Goal: Participate in discussion

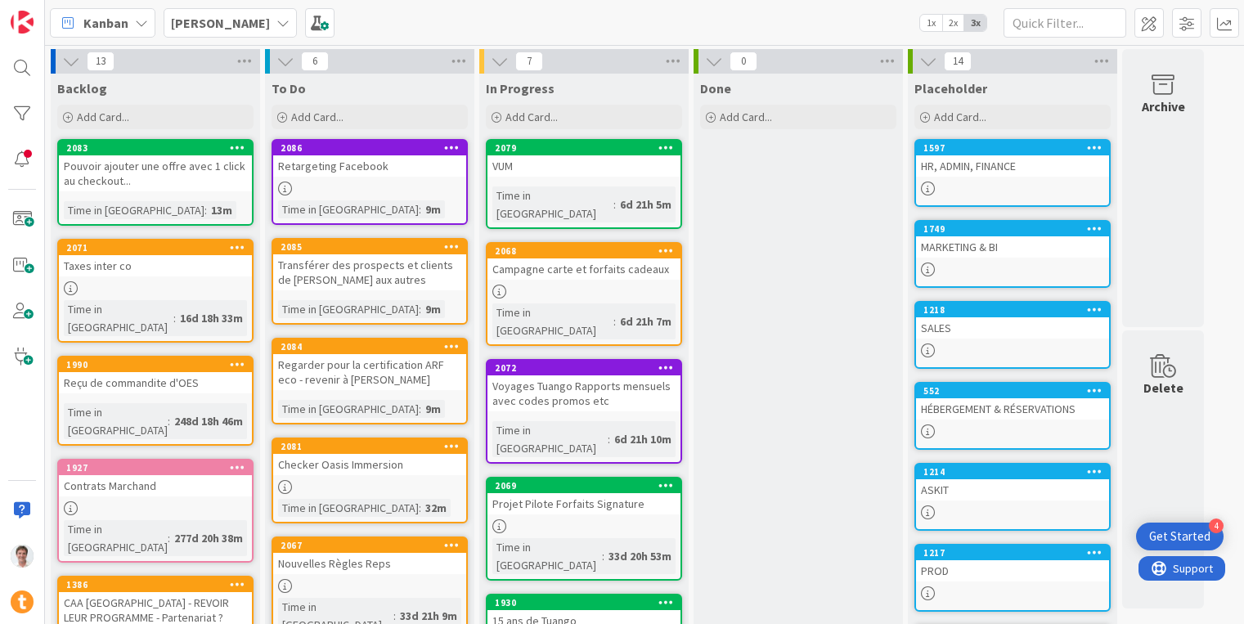
click at [184, 28] on b "[PERSON_NAME]" at bounding box center [220, 23] width 99 height 16
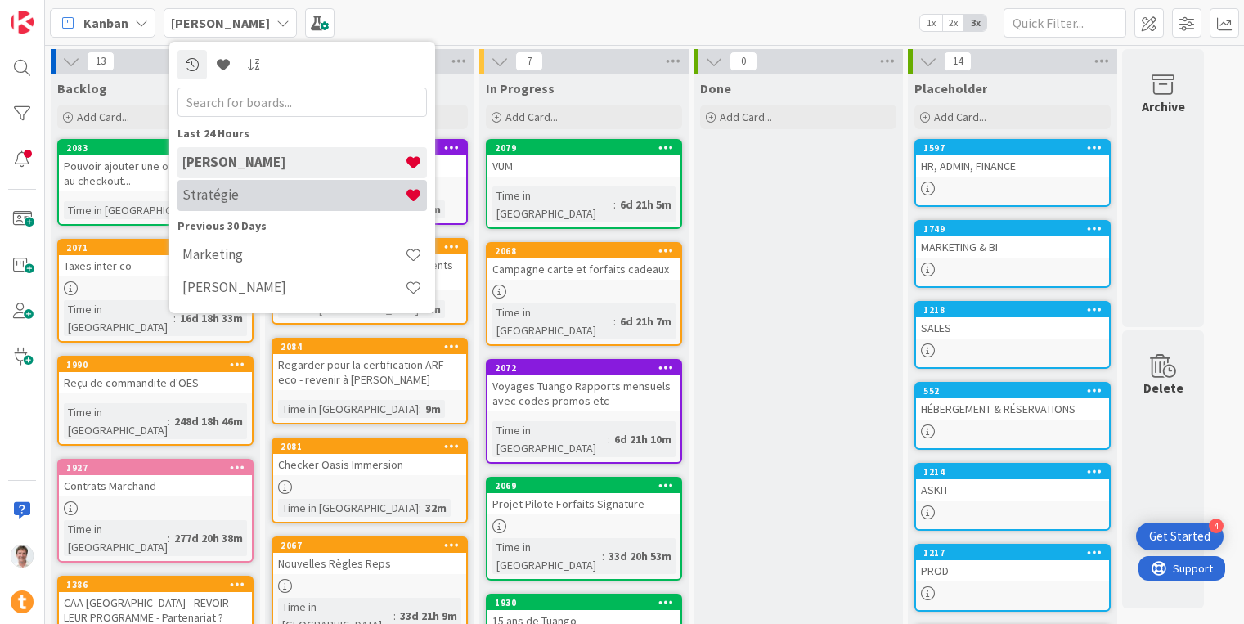
click at [222, 192] on h4 "Stratégie" at bounding box center [293, 194] width 222 height 16
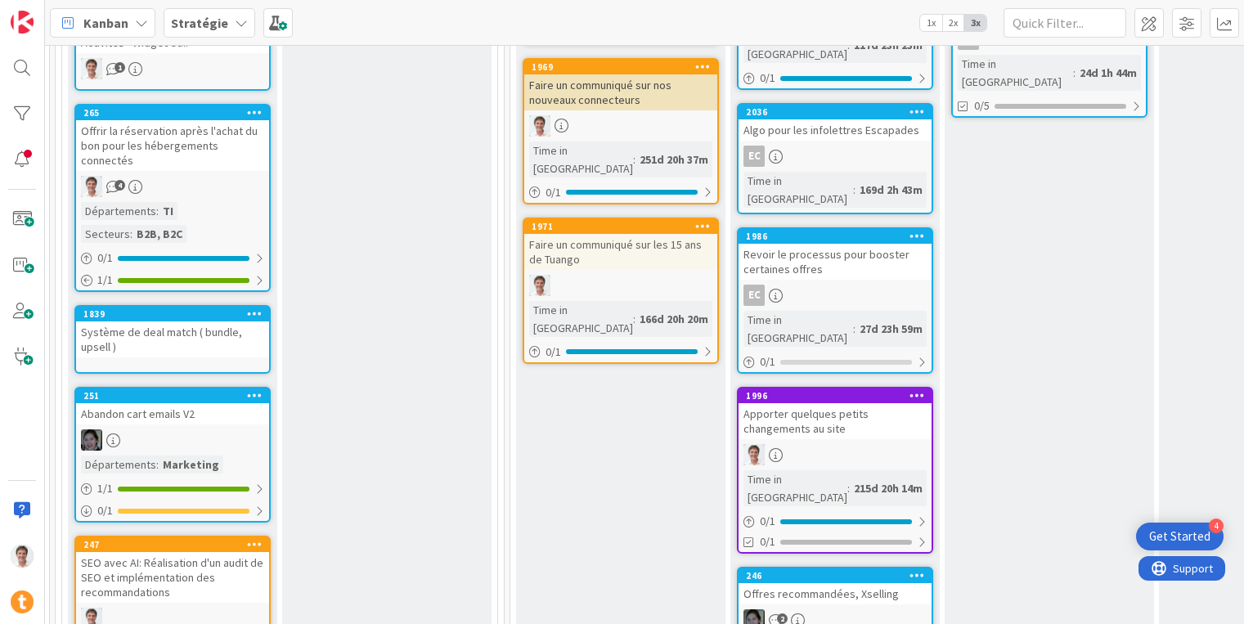
scroll to position [622, 726]
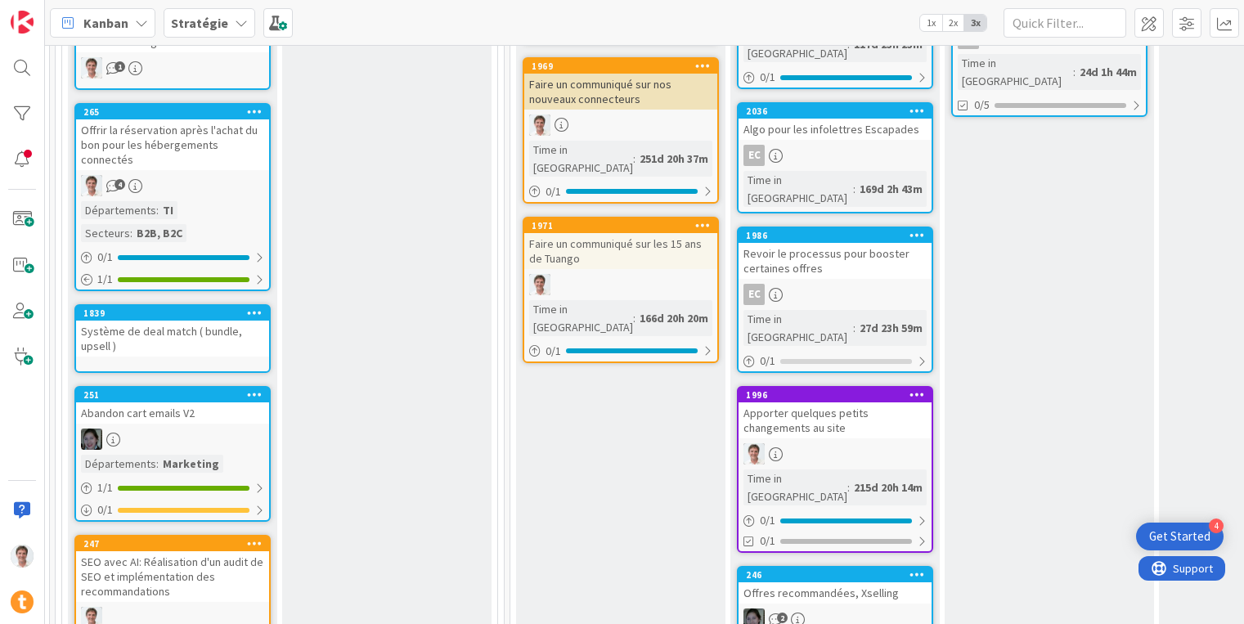
click at [826, 402] on div "Apporter quelques petits changements au site" at bounding box center [835, 420] width 193 height 36
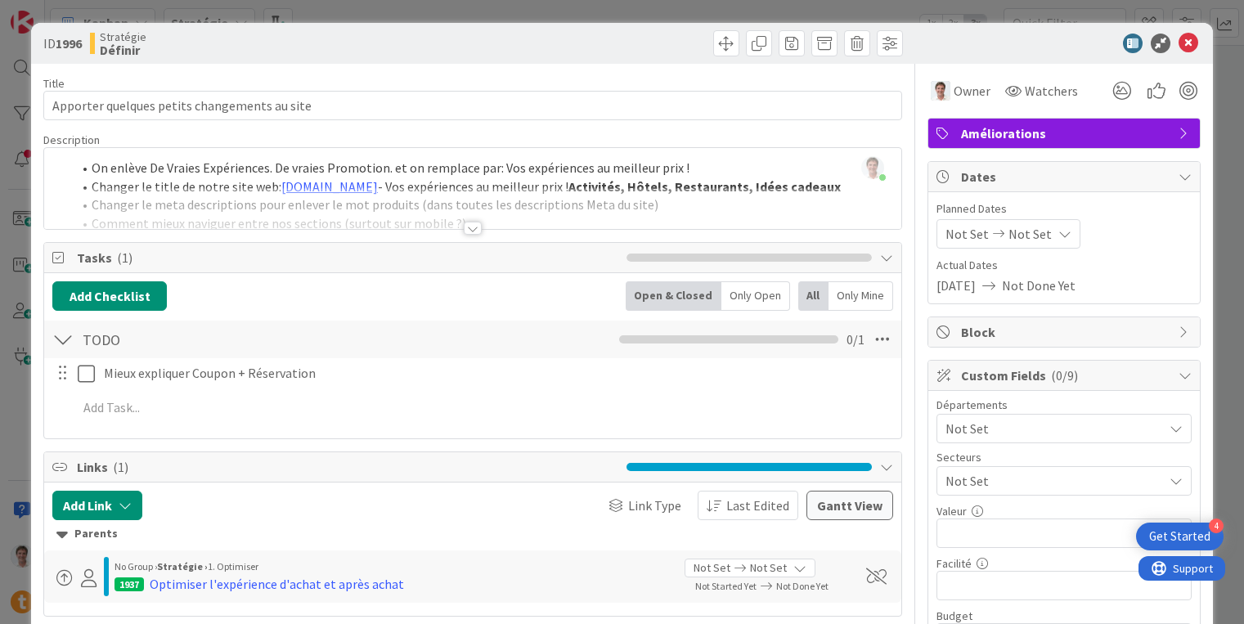
click at [465, 226] on div at bounding box center [473, 228] width 18 height 13
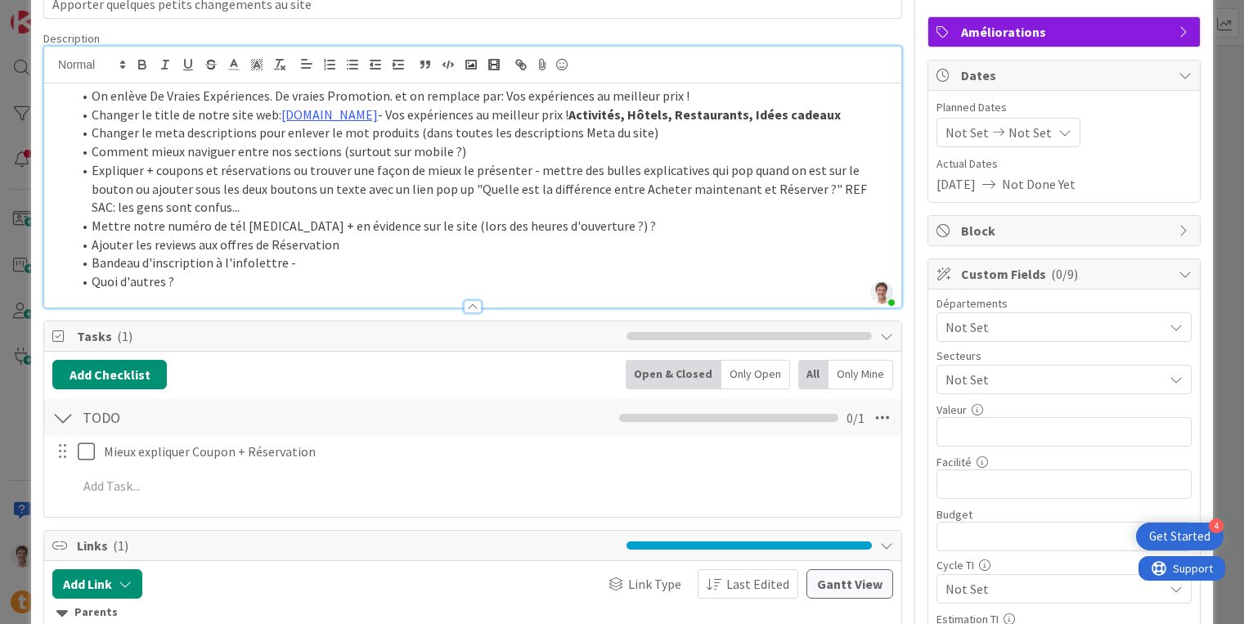
scroll to position [83, 0]
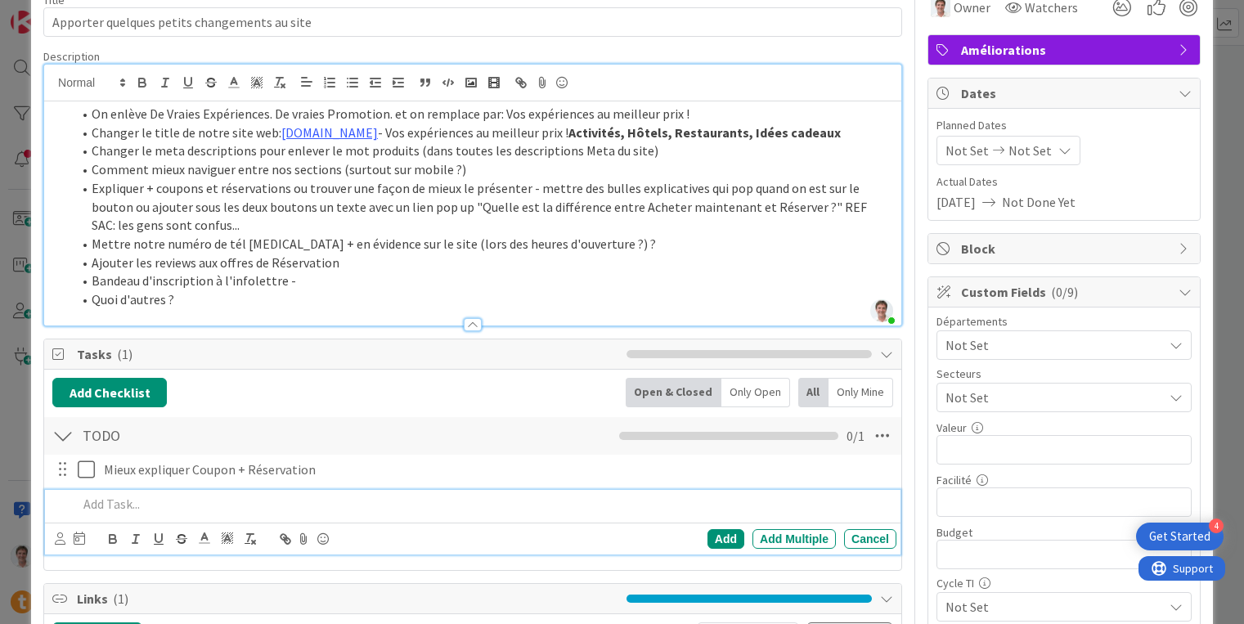
click at [111, 505] on p at bounding box center [484, 504] width 812 height 19
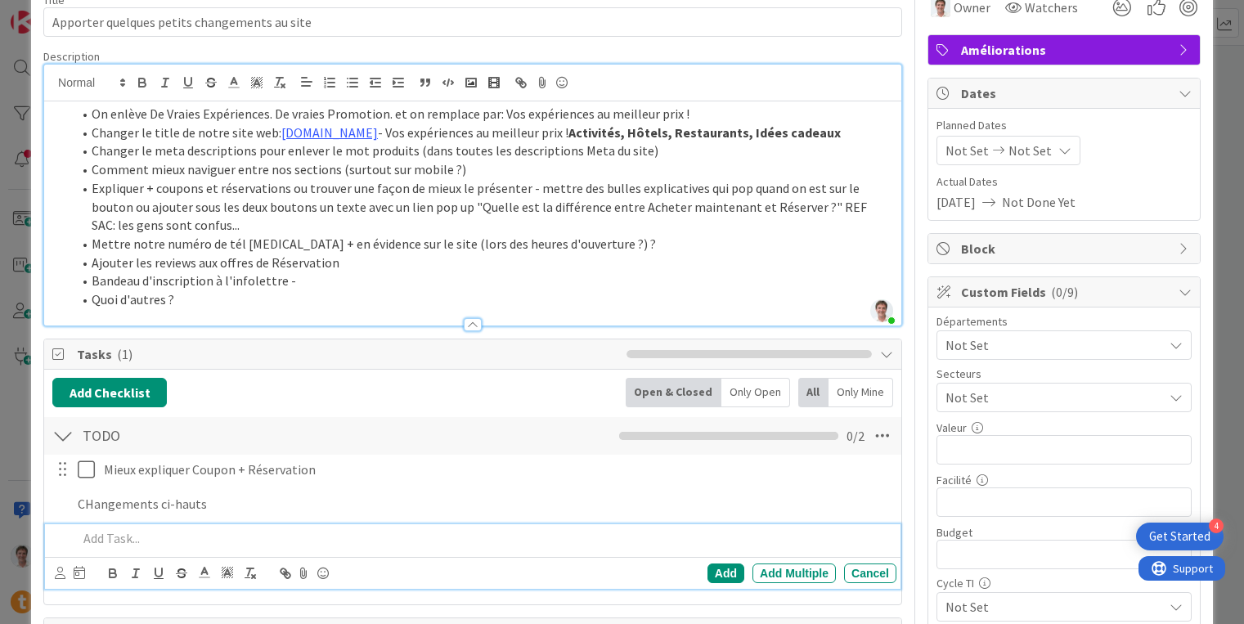
scroll to position [118, 0]
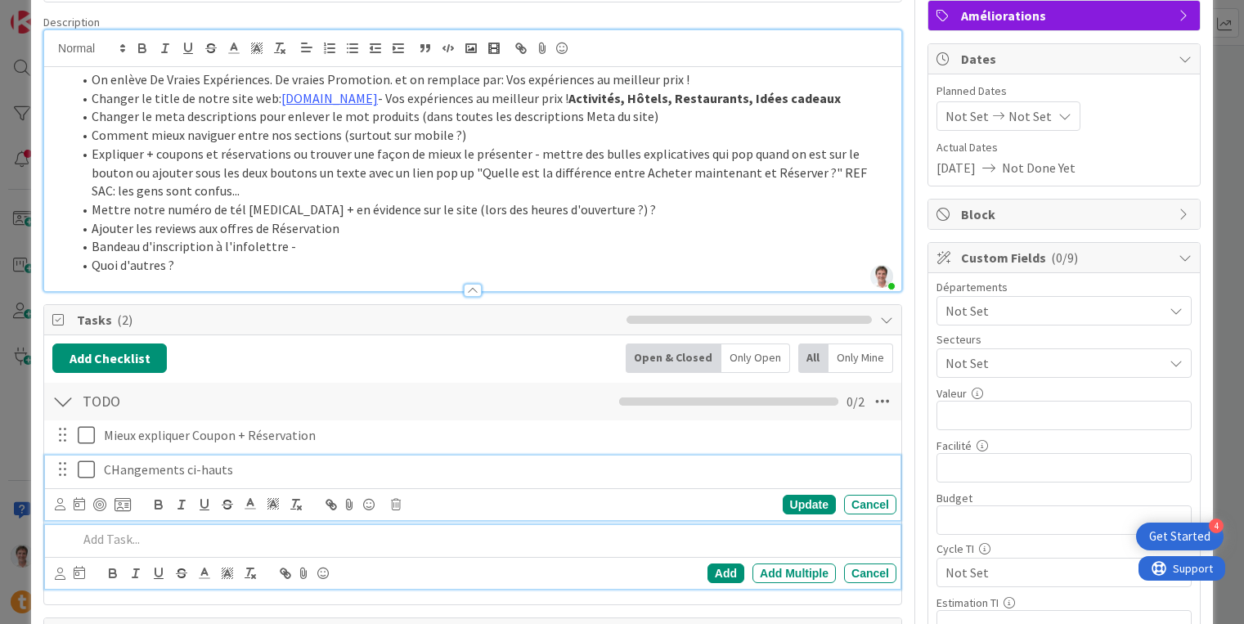
click at [125, 465] on div "CHangements ci-hauts Update Cancel" at bounding box center [473, 488] width 856 height 65
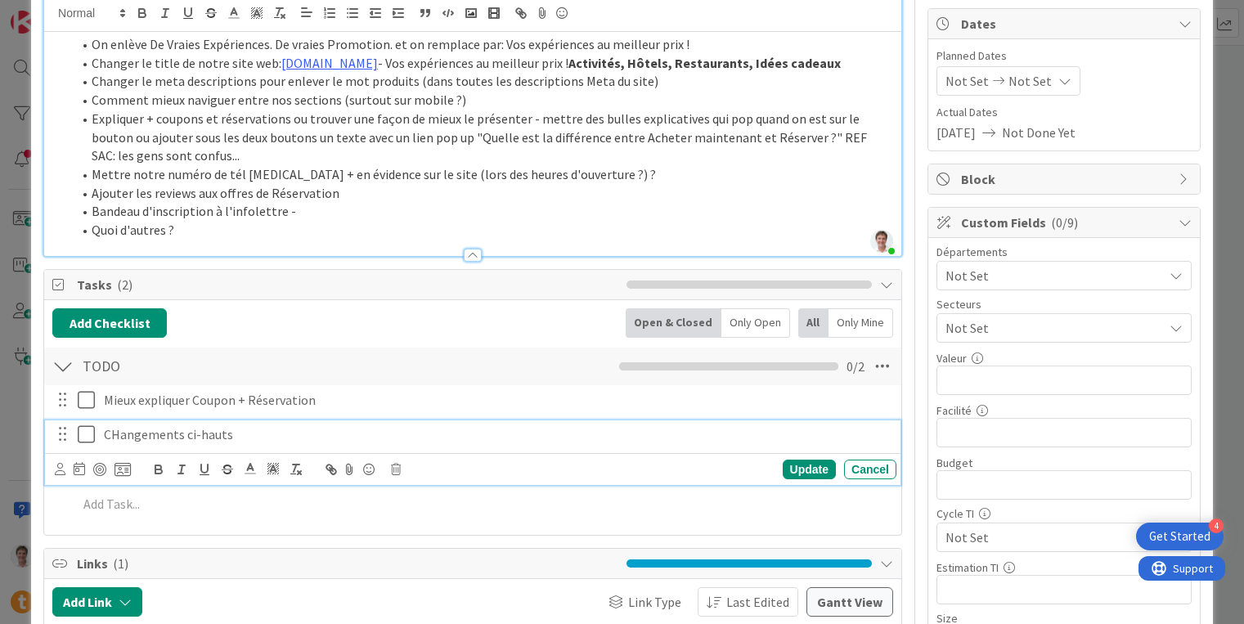
click at [118, 437] on p "CHangements ci-hauts" at bounding box center [497, 434] width 786 height 19
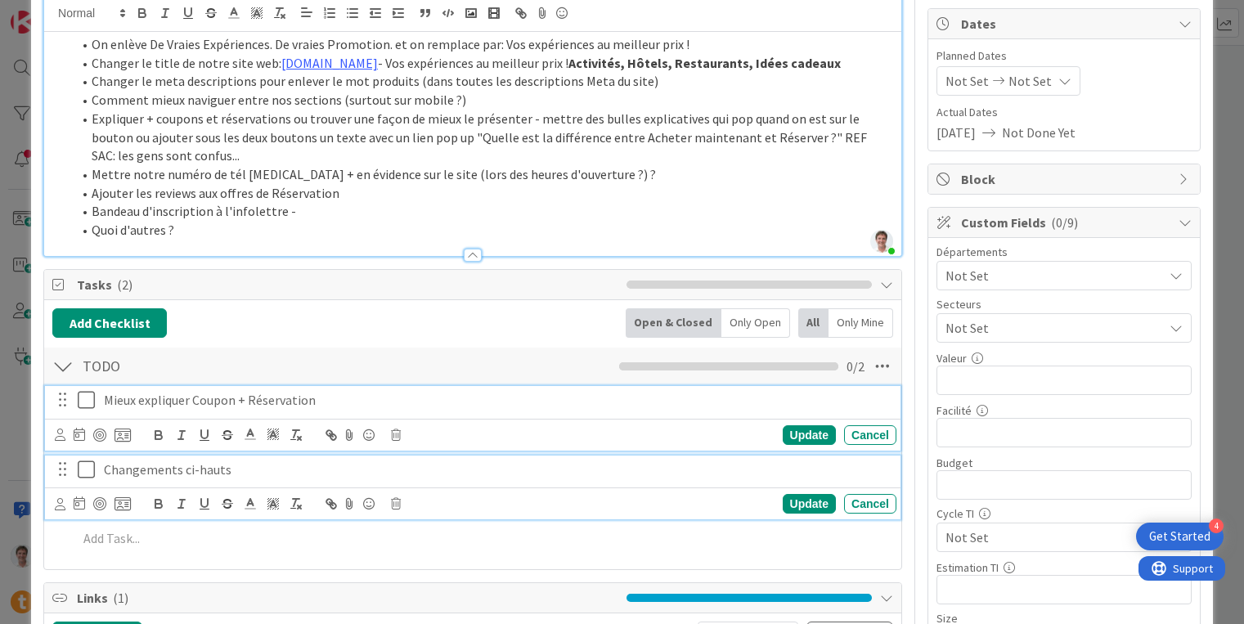
scroll to position [188, 0]
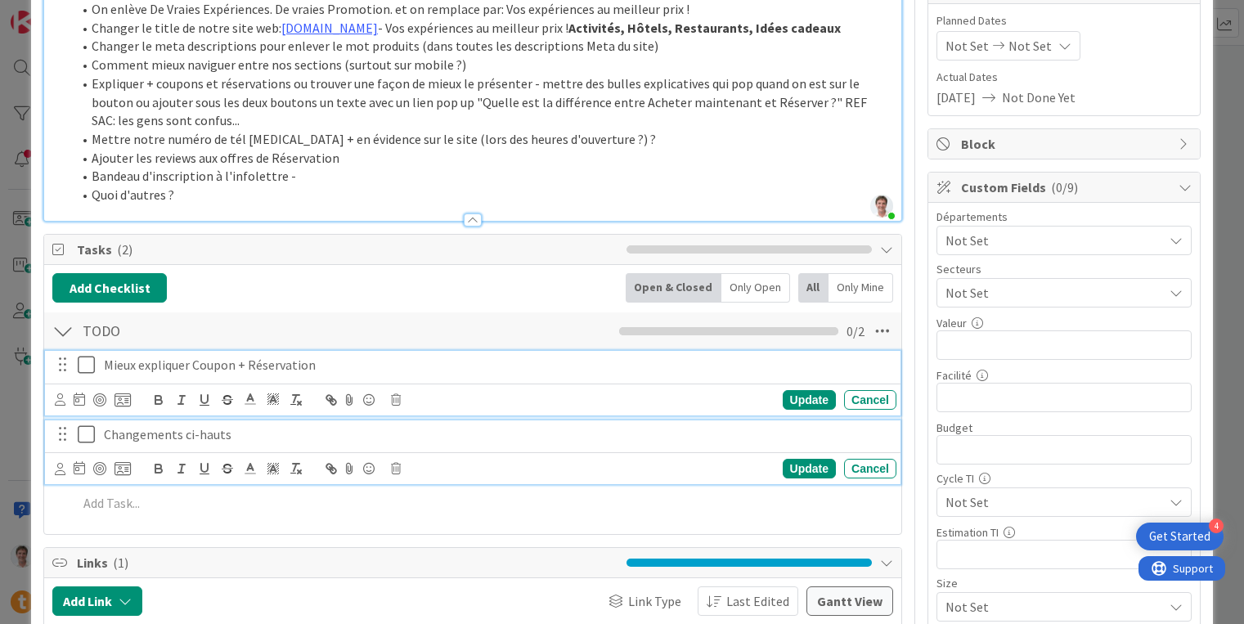
click at [244, 409] on div "Mieux expliquer Coupon + Réservation Update Cancel" at bounding box center [473, 383] width 856 height 65
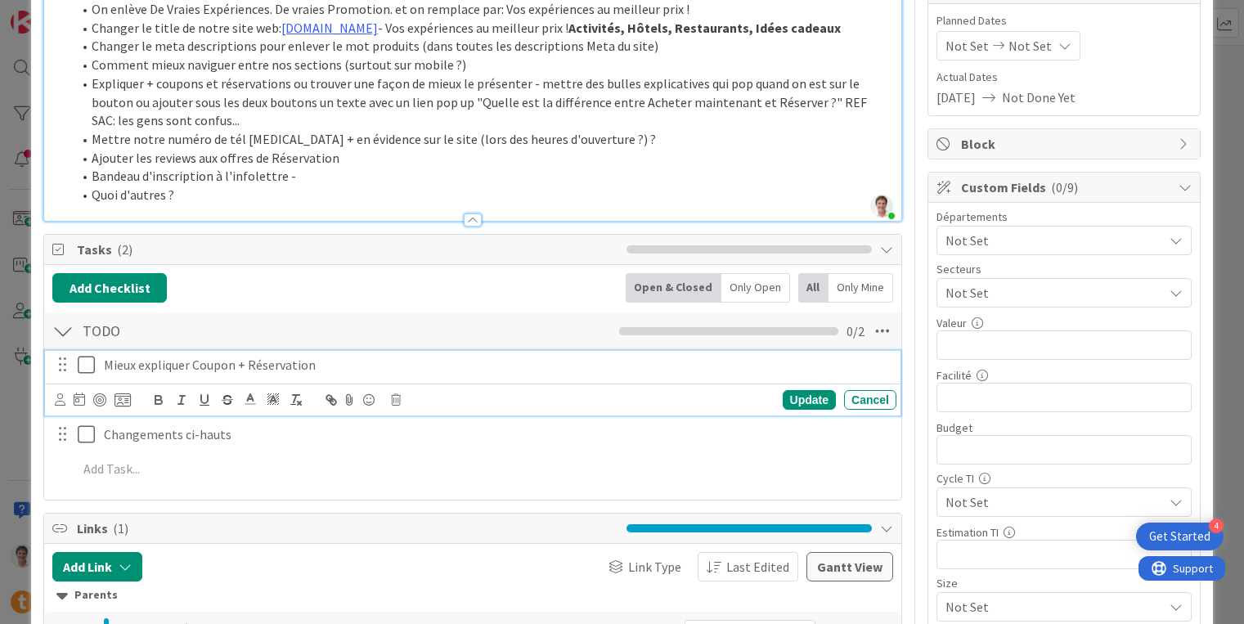
click at [801, 371] on p "Mieux expliquer Coupon + Réservation" at bounding box center [497, 365] width 786 height 19
click at [860, 393] on div "Cancel" at bounding box center [870, 400] width 52 height 20
click at [416, 361] on p "Mieux expliquer Coupon + Réservation" at bounding box center [497, 365] width 786 height 19
click at [391, 401] on icon at bounding box center [396, 399] width 10 height 11
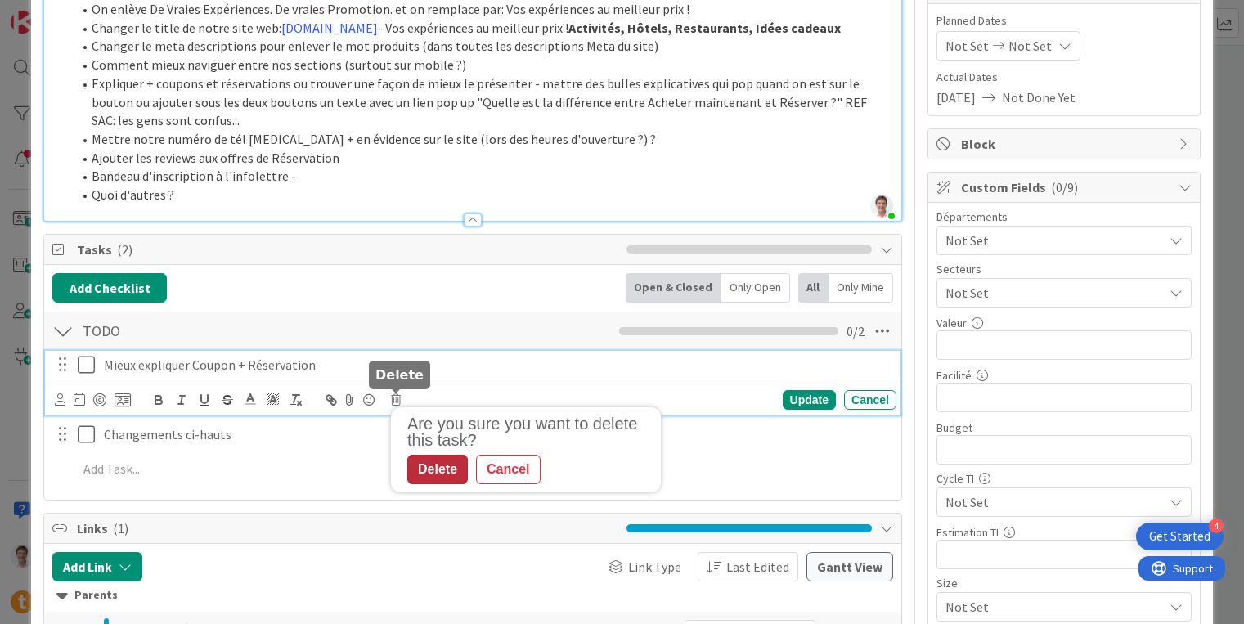
click at [424, 481] on div "Delete" at bounding box center [437, 469] width 61 height 29
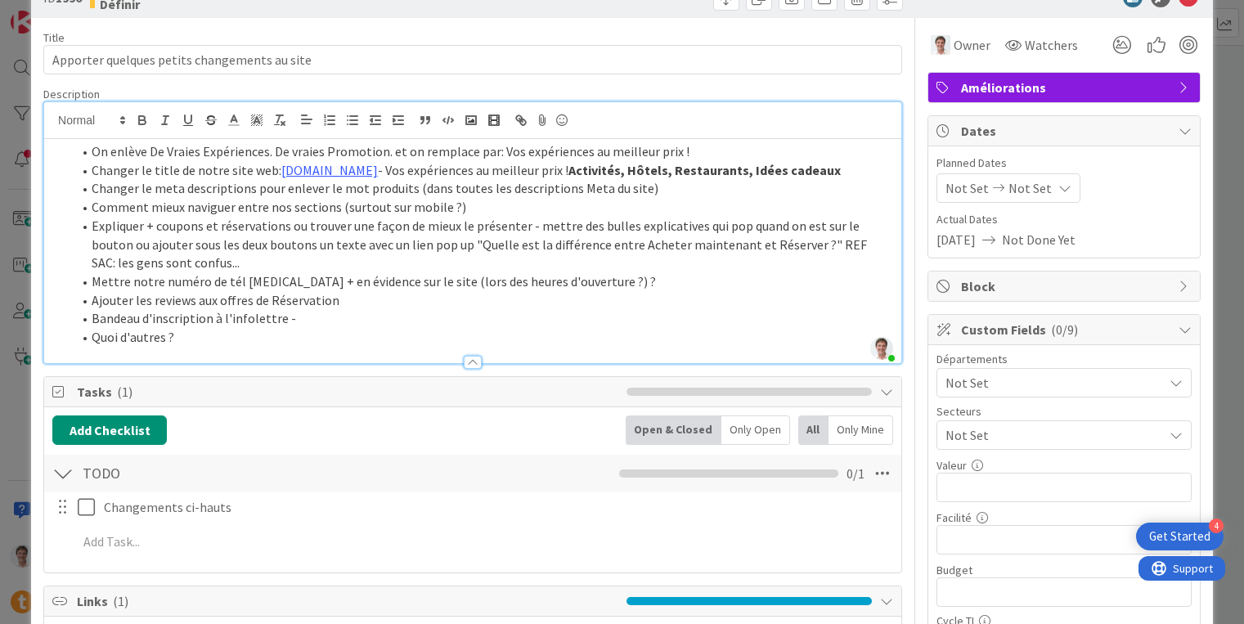
scroll to position [0, 0]
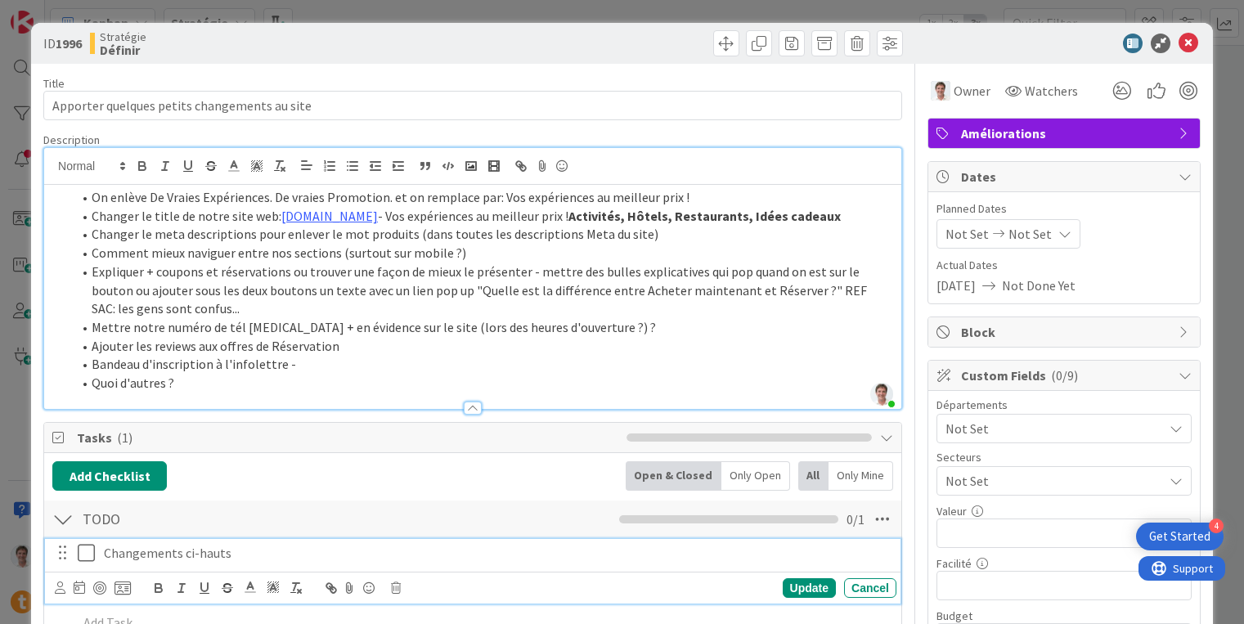
click at [182, 554] on p "Changements ci-hauts" at bounding box center [497, 553] width 786 height 19
click at [107, 555] on p "Changements ci-hauts" at bounding box center [497, 553] width 786 height 19
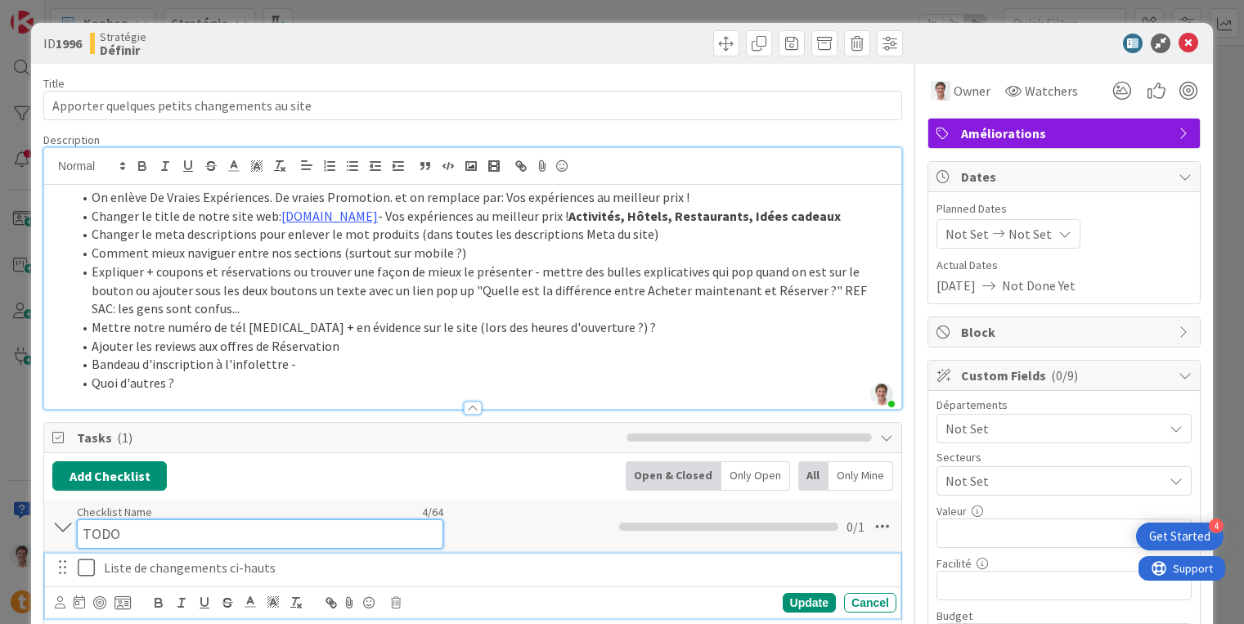
click at [366, 510] on div "Checklist Name 4 / 64 TODO" at bounding box center [260, 527] width 366 height 44
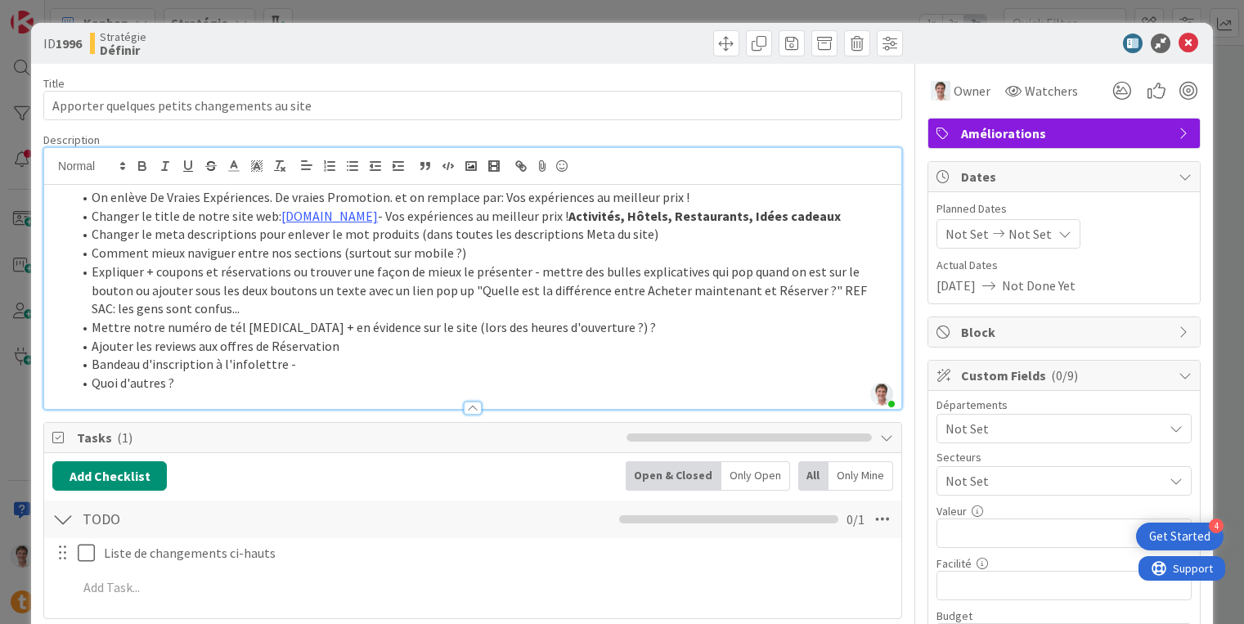
click at [423, 525] on div "TODO Checklist Name 4 / 64 TODO 0 / 1" at bounding box center [472, 520] width 857 height 38
click at [532, 234] on li "Changer le meta descriptions pour enlever le mot produits (dans toutes les desc…" at bounding box center [482, 234] width 821 height 19
click at [657, 239] on li "Changer le meta descriptions pour enlever le mot produits (dans toutes les desc…" at bounding box center [482, 234] width 821 height 19
click at [634, 236] on li "Changer le meta descriptions pour enlever le mot produits (dans toutes les desc…" at bounding box center [482, 234] width 821 height 19
click at [292, 395] on div at bounding box center [472, 400] width 857 height 17
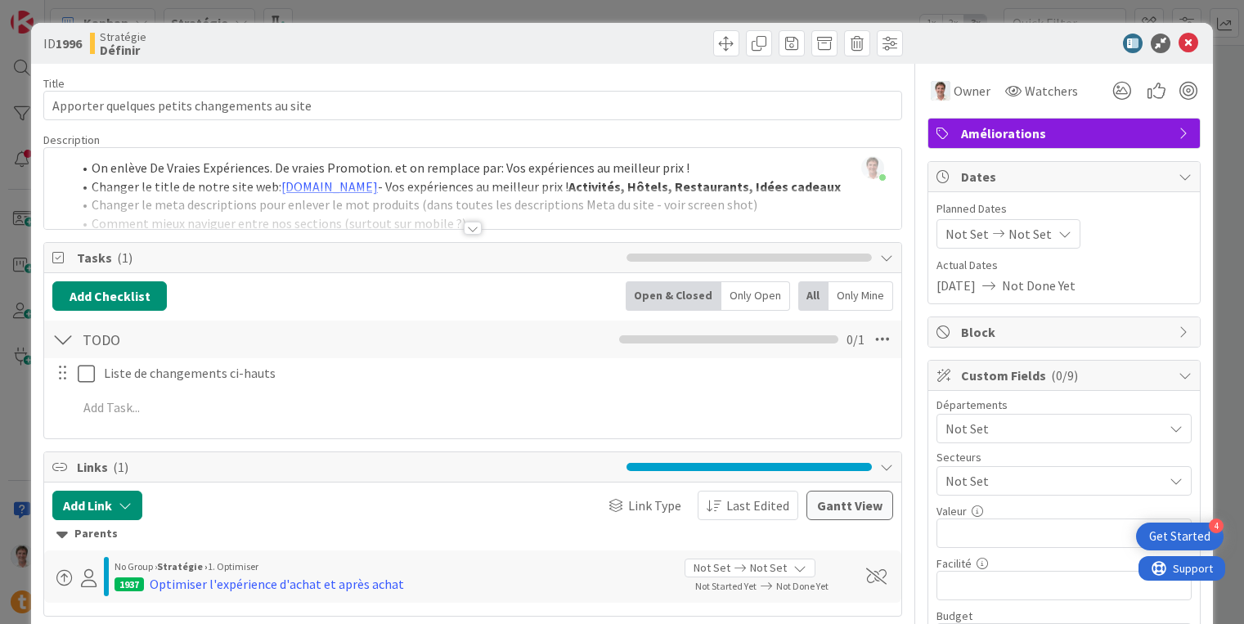
click at [485, 209] on div at bounding box center [472, 208] width 857 height 42
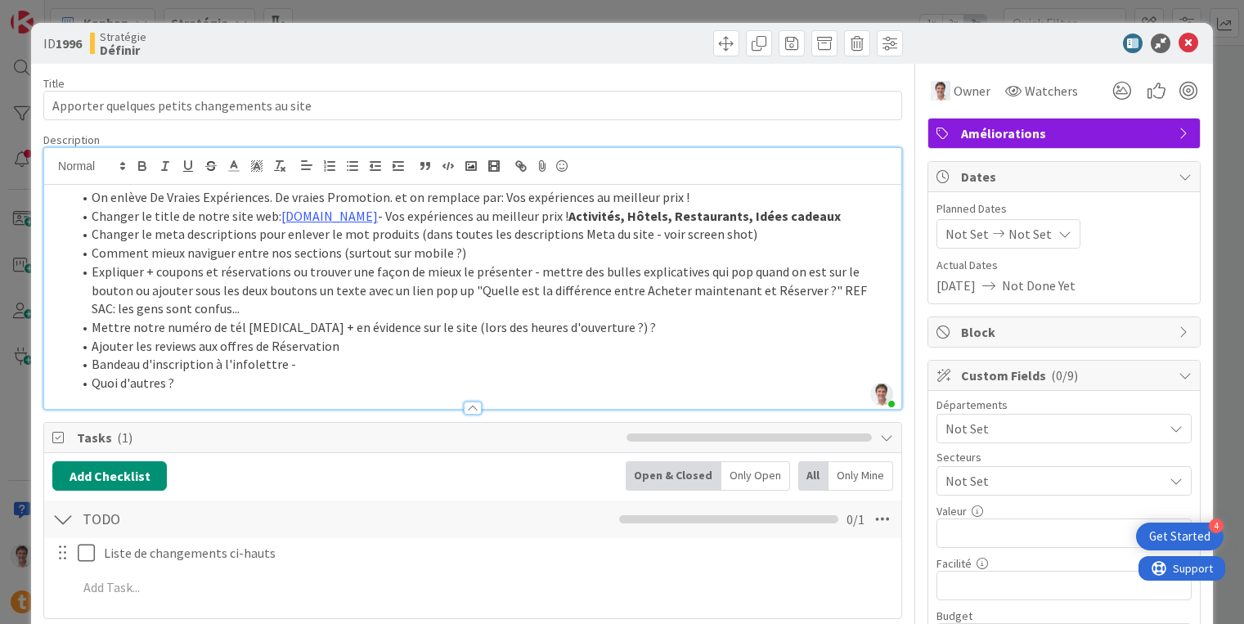
click at [348, 383] on li "Quoi d'autres ?" at bounding box center [482, 383] width 821 height 19
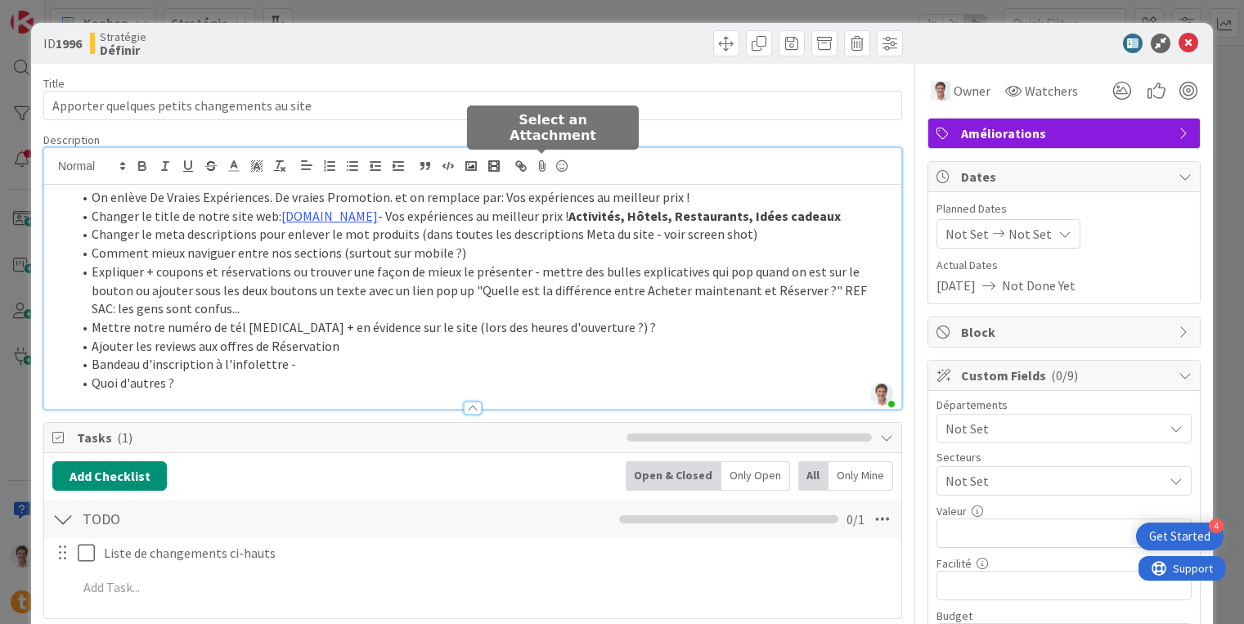
click at [541, 162] on icon at bounding box center [542, 166] width 20 height 23
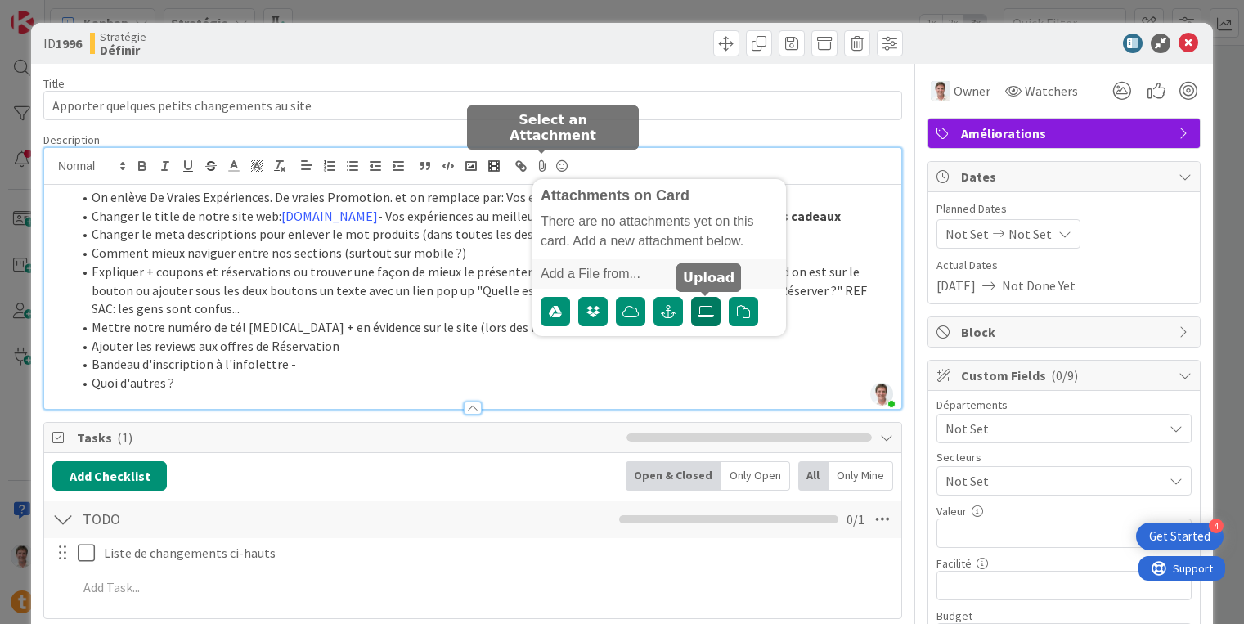
click at [710, 315] on icon at bounding box center [706, 311] width 16 height 13
click at [691, 297] on input "file" at bounding box center [691, 297] width 0 height 0
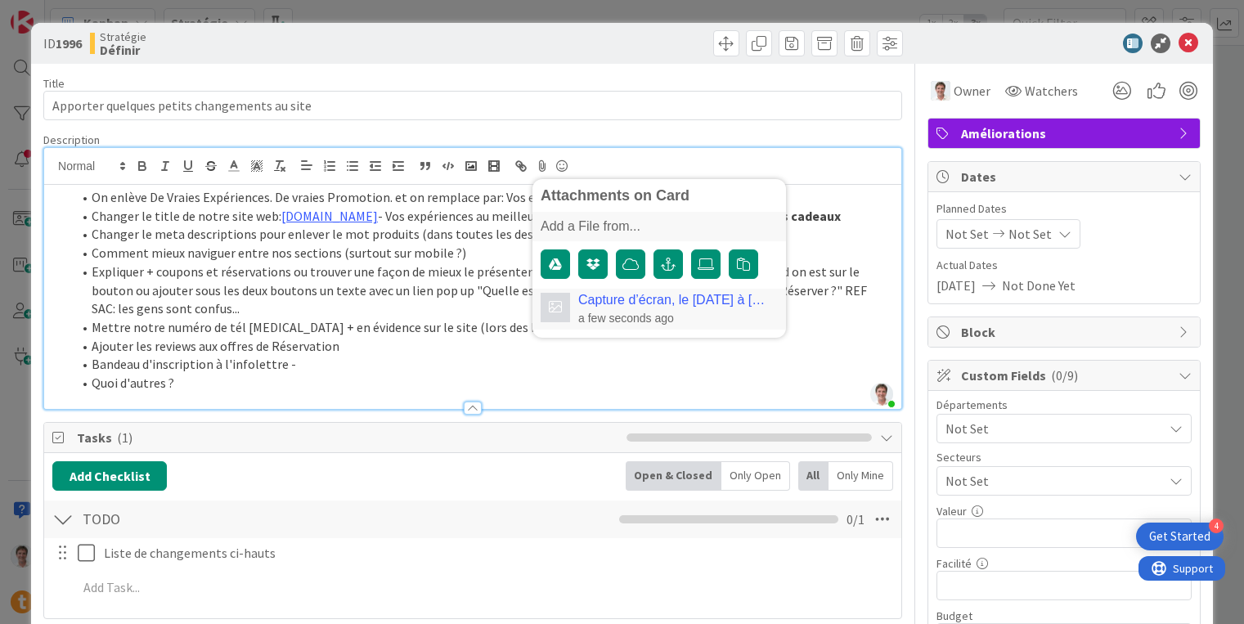
click at [394, 357] on li "Bandeau d'inscription à l'infolettre -" at bounding box center [482, 364] width 821 height 19
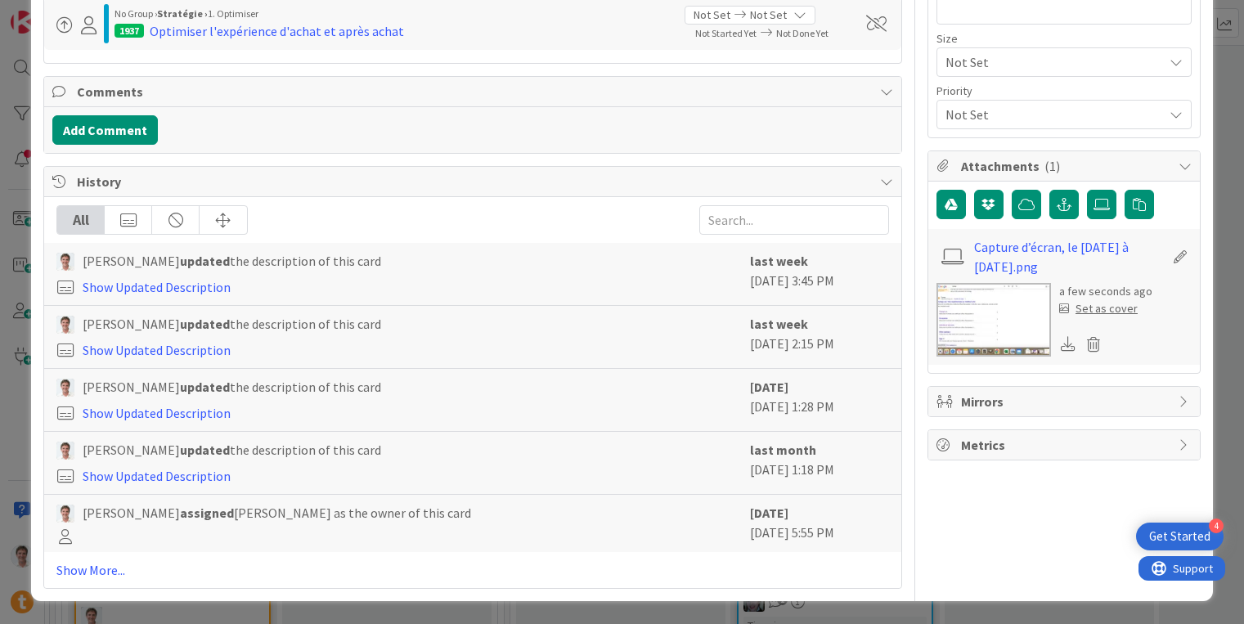
scroll to position [190, 0]
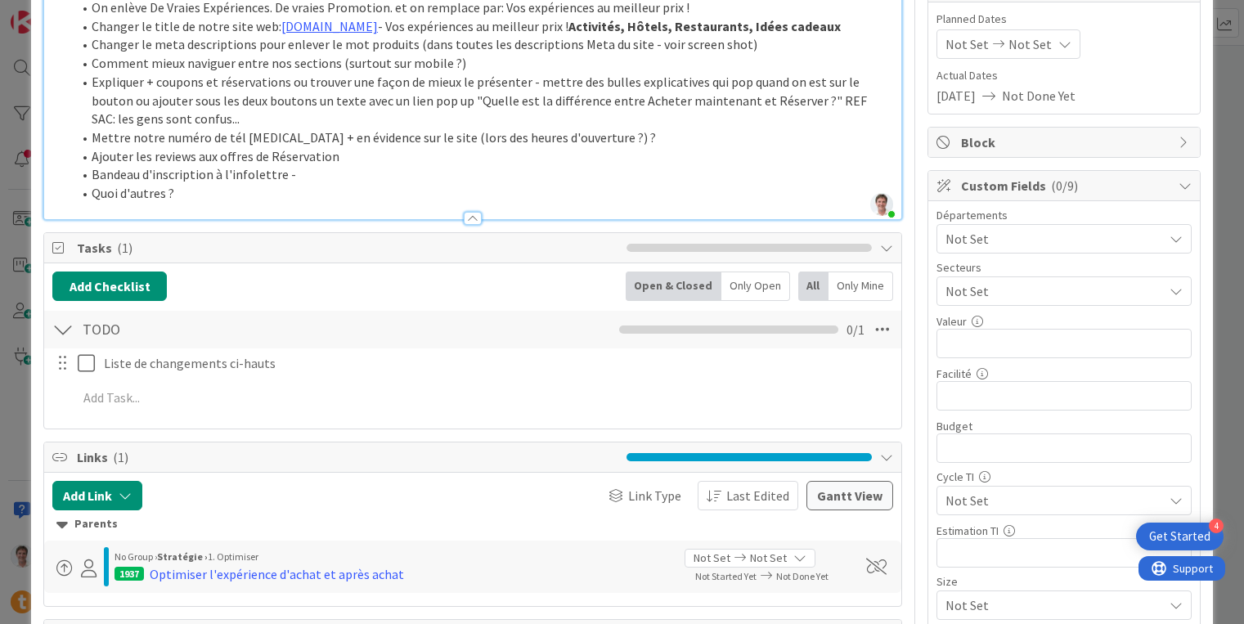
click at [356, 175] on li "Bandeau d'inscription à l'infolettre -" at bounding box center [482, 174] width 821 height 19
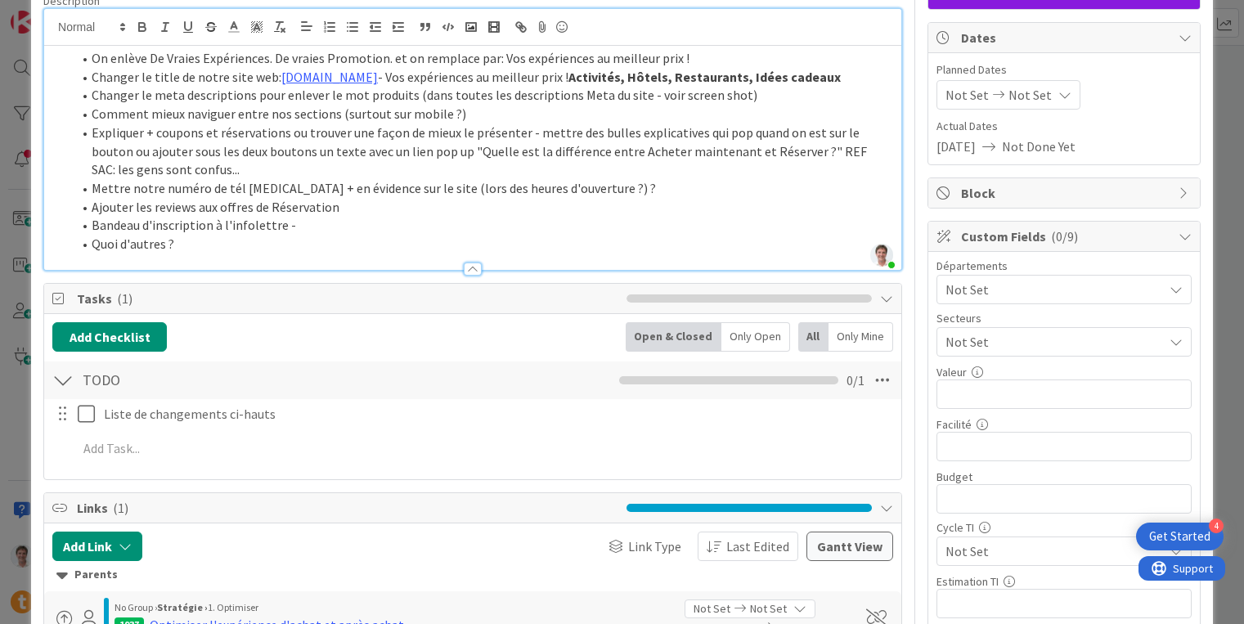
scroll to position [0, 0]
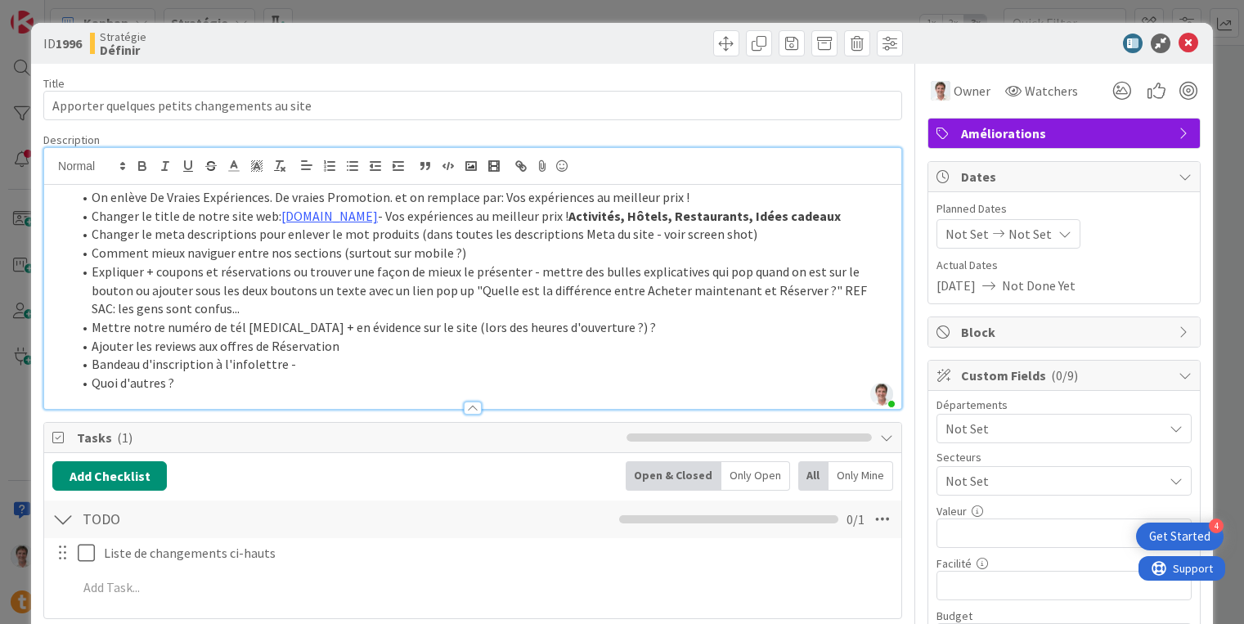
click at [316, 384] on li "Quoi d'autres ?" at bounding box center [482, 383] width 821 height 19
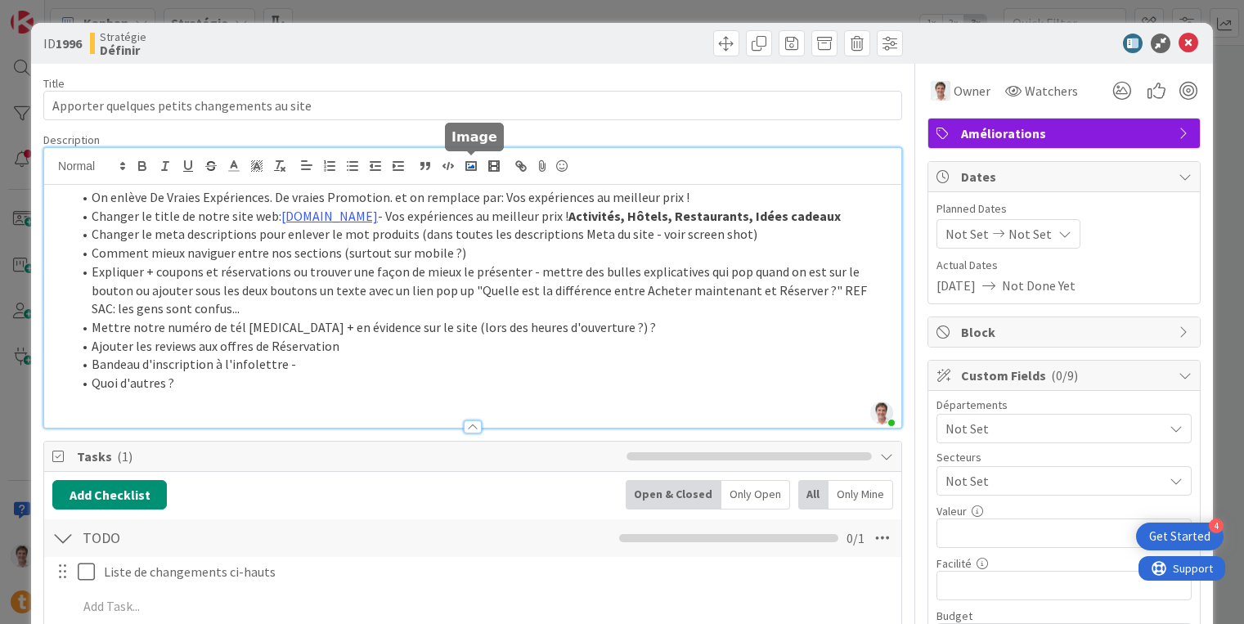
click at [469, 171] on icon "button" at bounding box center [471, 166] width 15 height 15
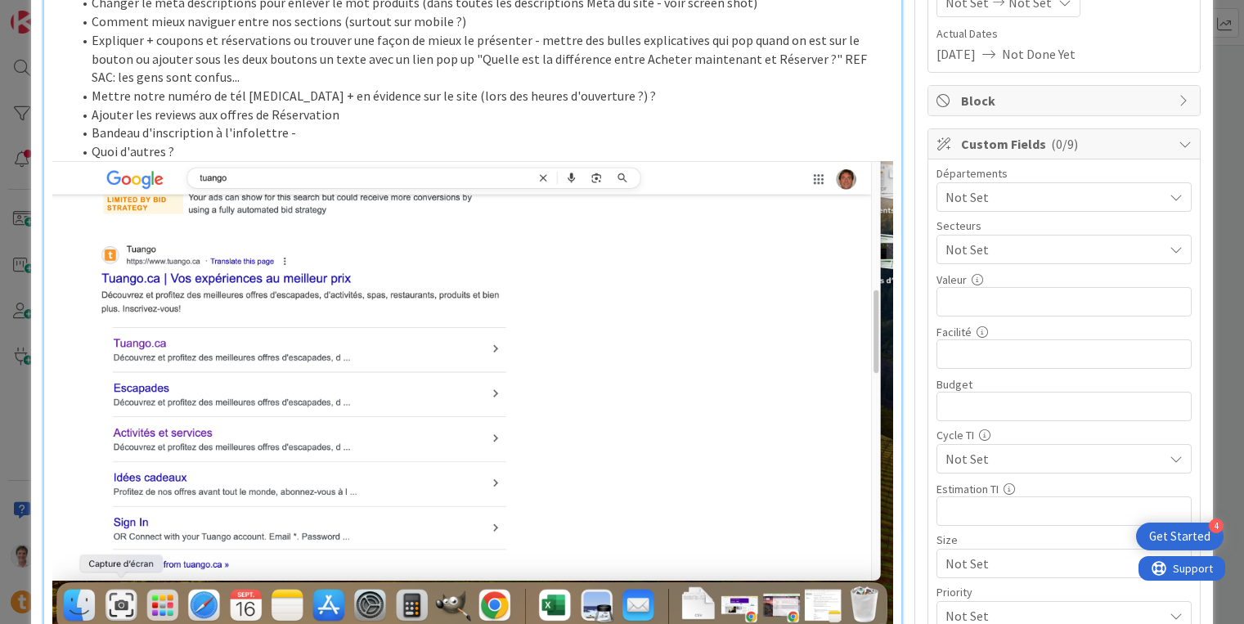
scroll to position [288, 0]
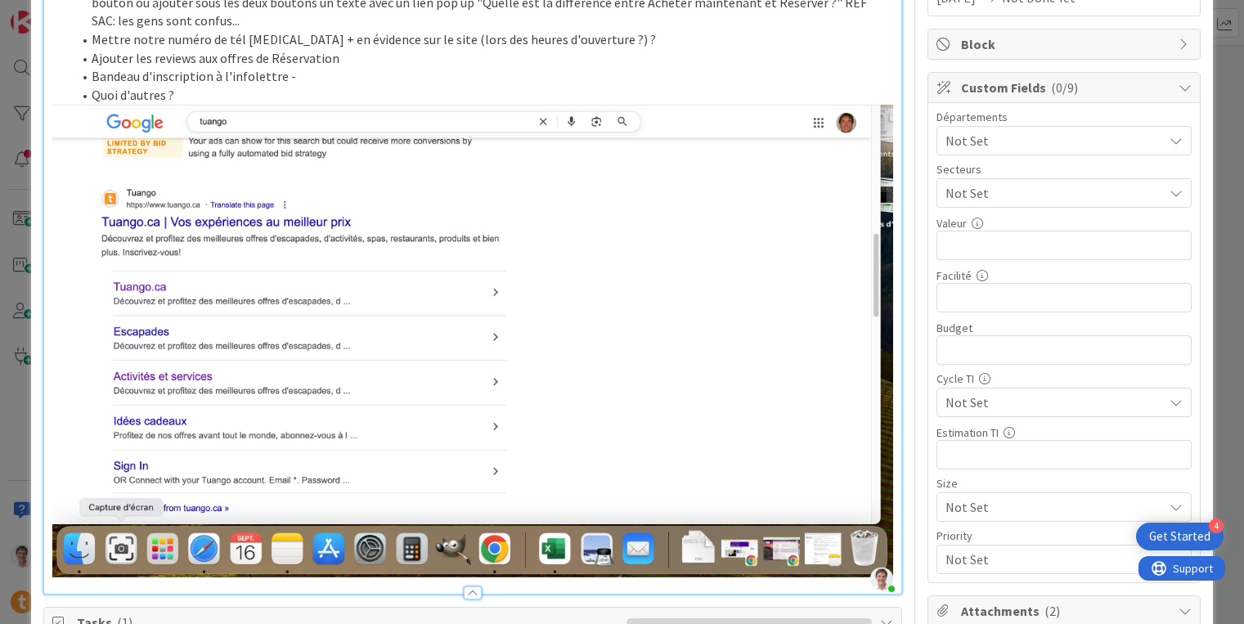
click at [246, 88] on li "Quoi d'autres ?" at bounding box center [482, 95] width 821 height 19
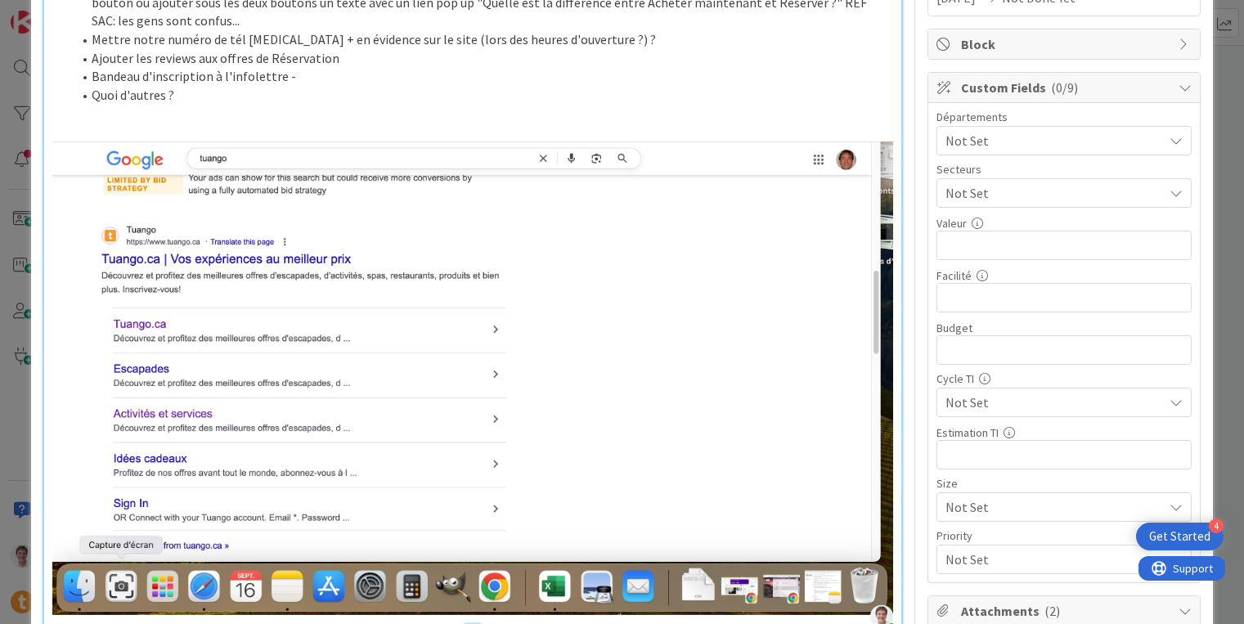
click at [190, 190] on img at bounding box center [472, 378] width 841 height 473
click at [415, 213] on img at bounding box center [472, 378] width 841 height 473
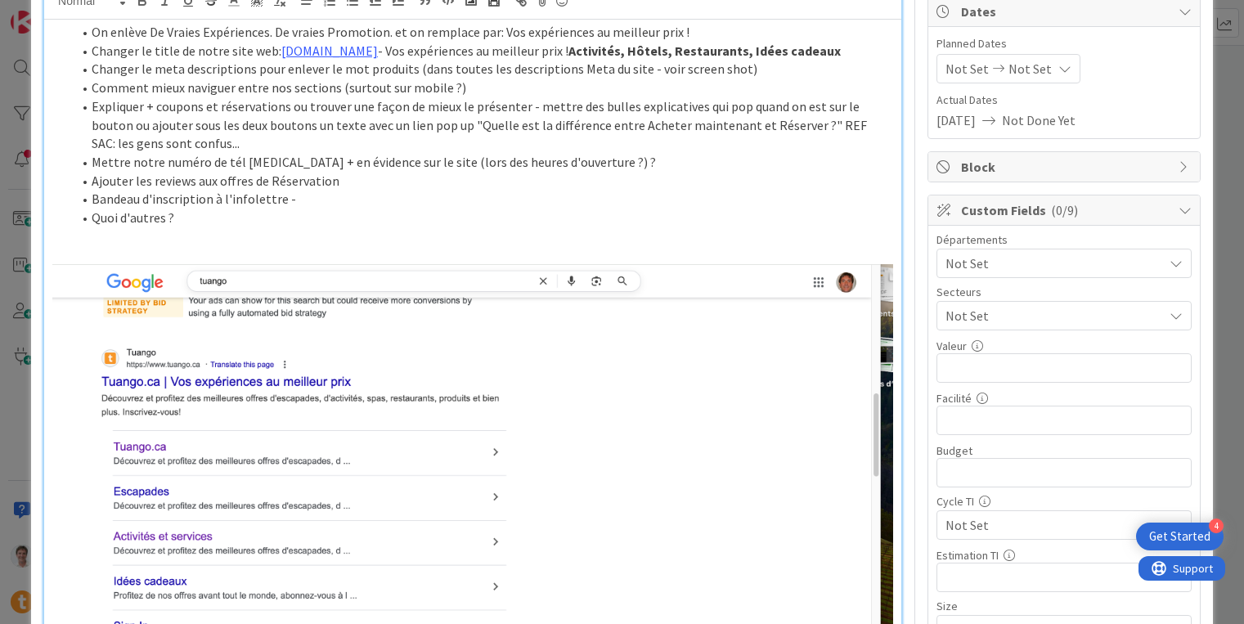
scroll to position [161, 0]
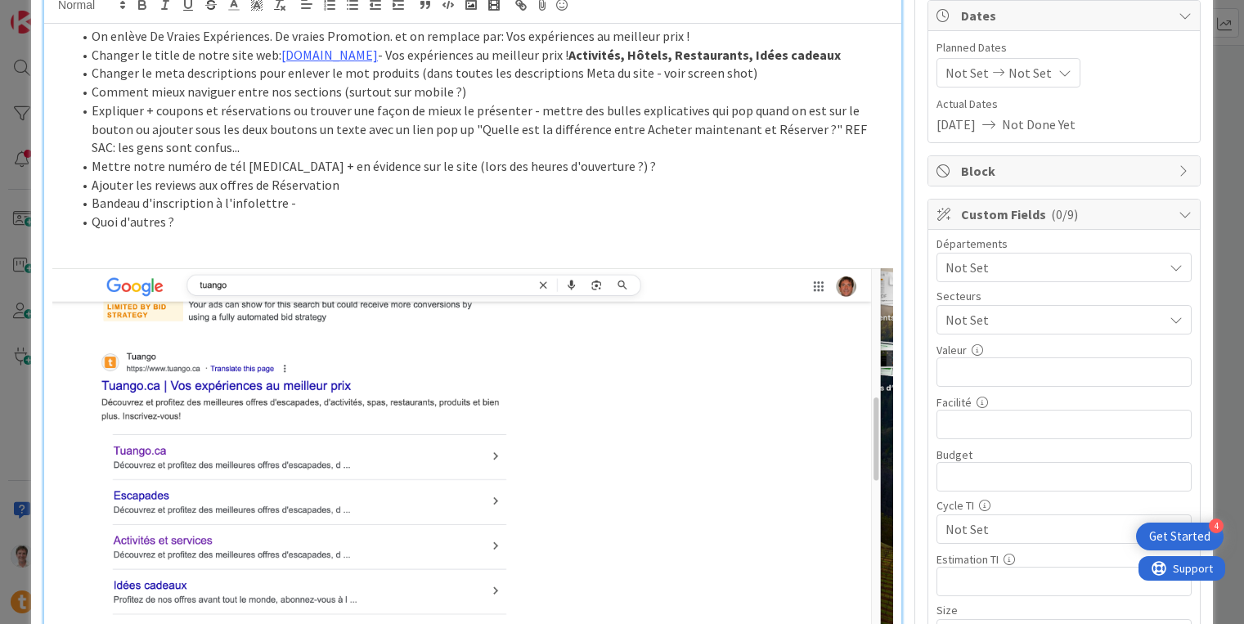
click at [749, 74] on li "Changer le meta descriptions pour enlever le mot produits (dans toutes les desc…" at bounding box center [482, 73] width 821 height 19
